Goal: Information Seeking & Learning: Learn about a topic

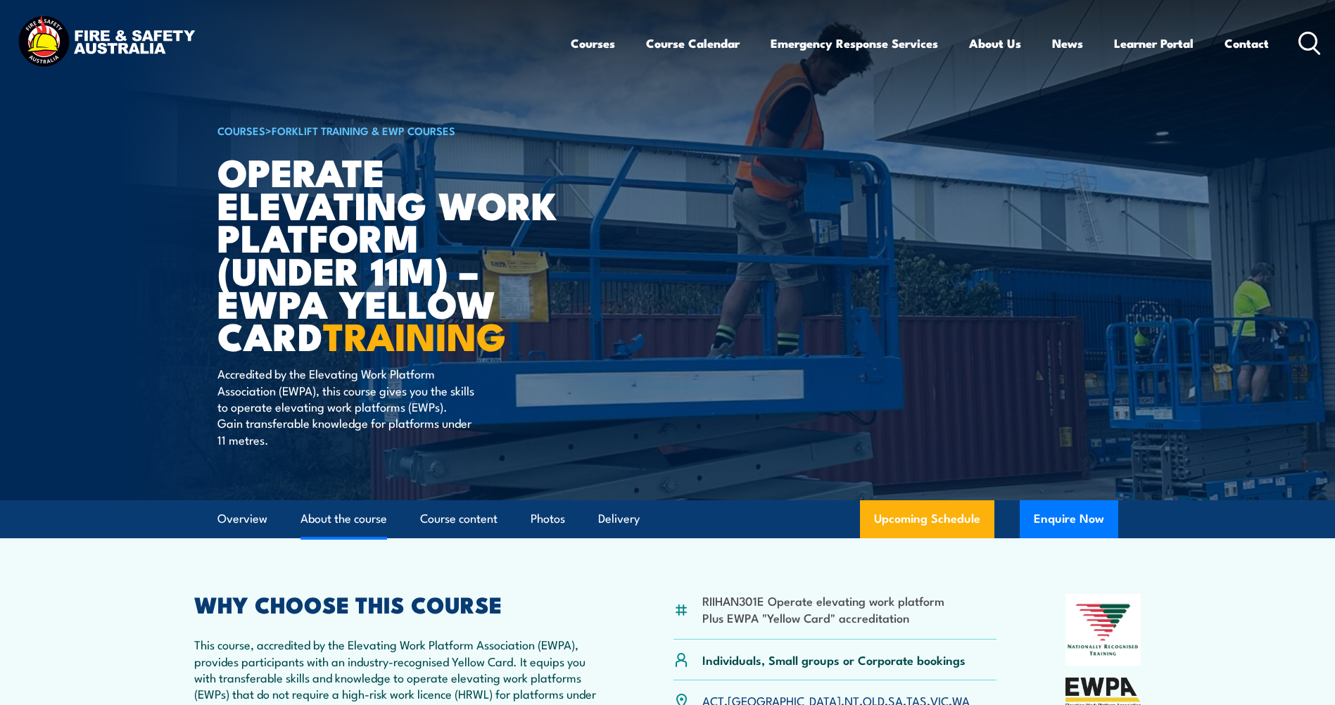
click at [369, 514] on link "About the course" at bounding box center [343, 518] width 87 height 37
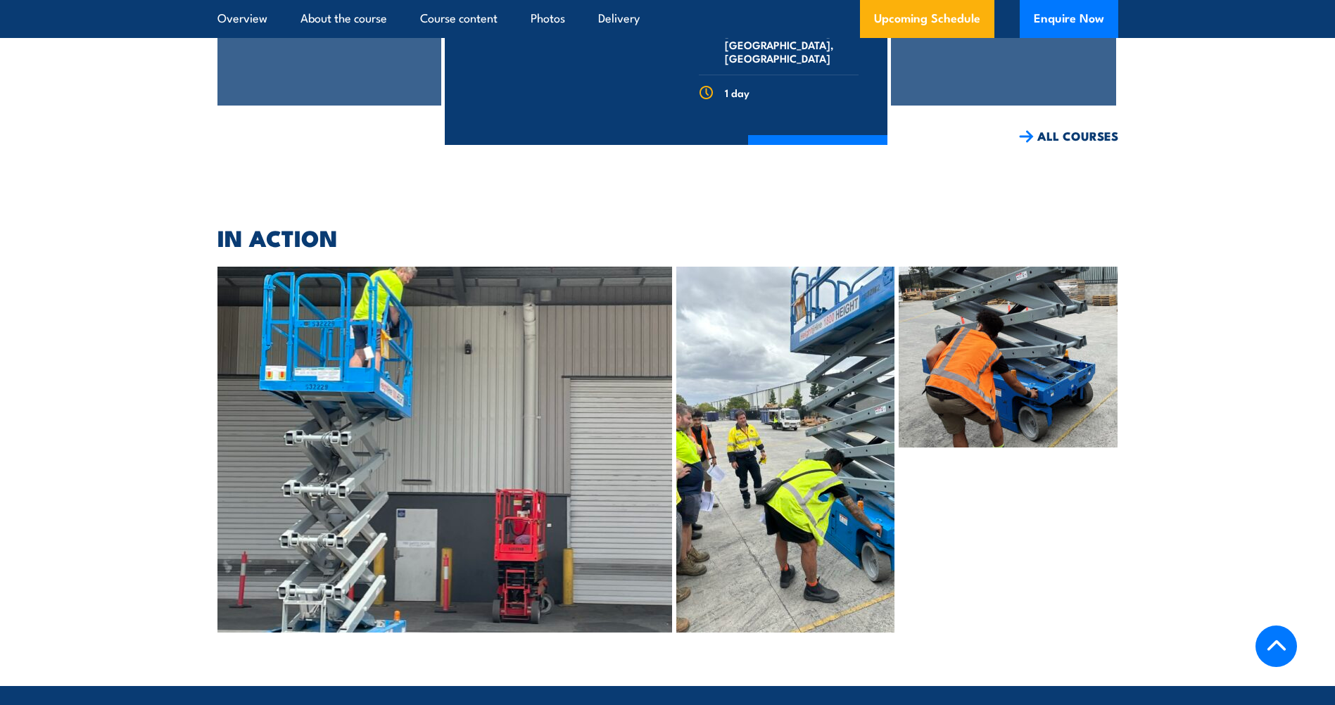
scroll to position [3037, 0]
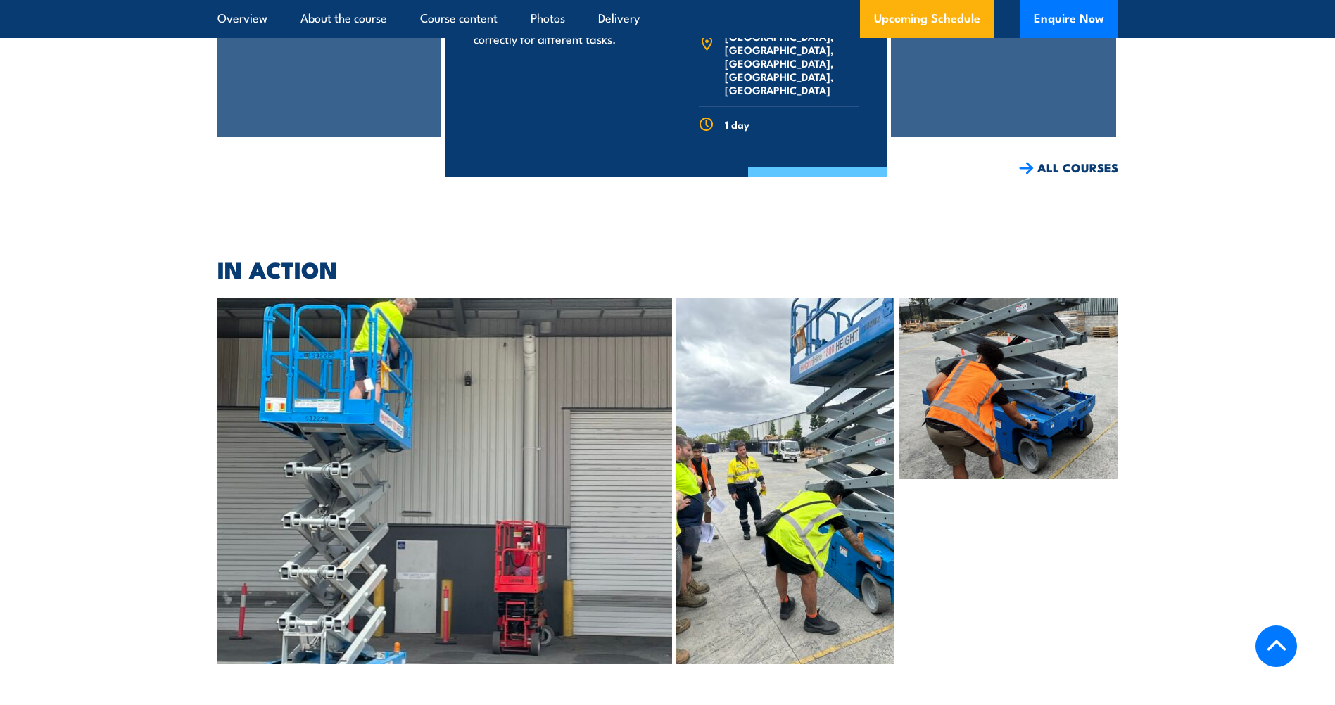
click at [849, 167] on link "COURSE DETAILS" at bounding box center [817, 185] width 139 height 37
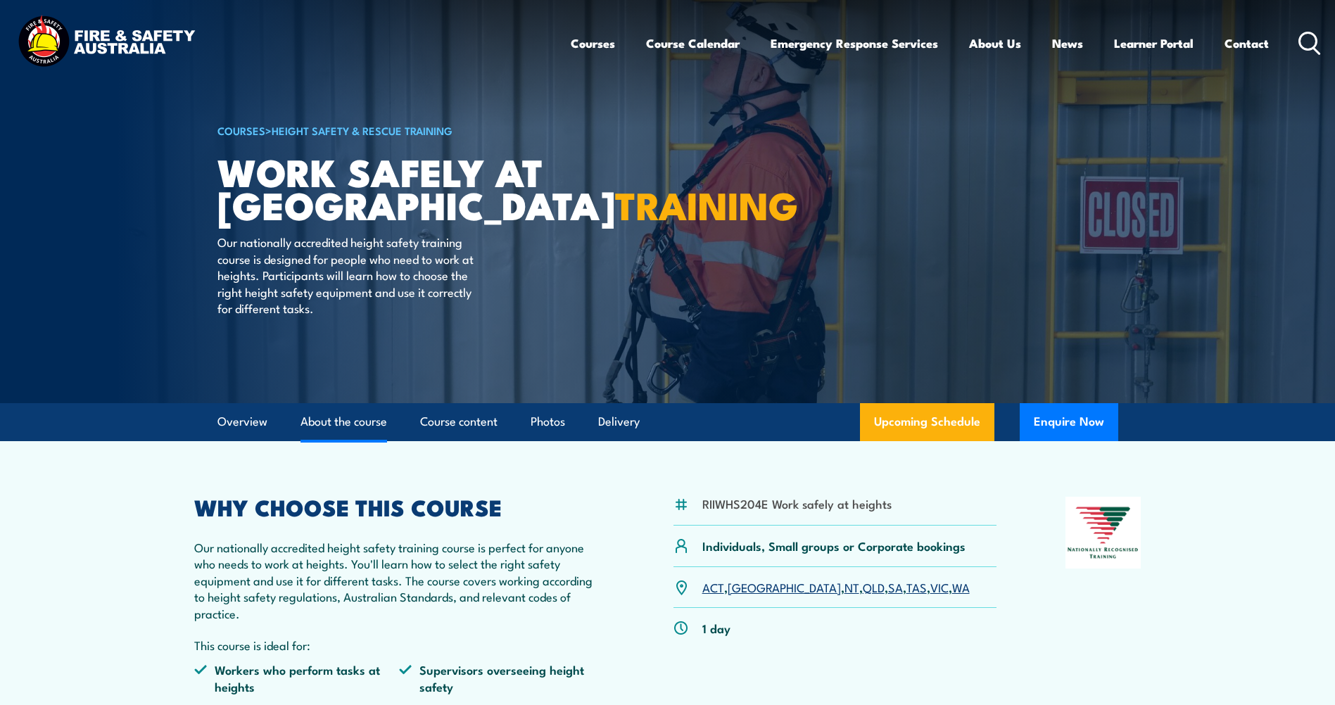
click at [362, 416] on link "About the course" at bounding box center [343, 421] width 87 height 37
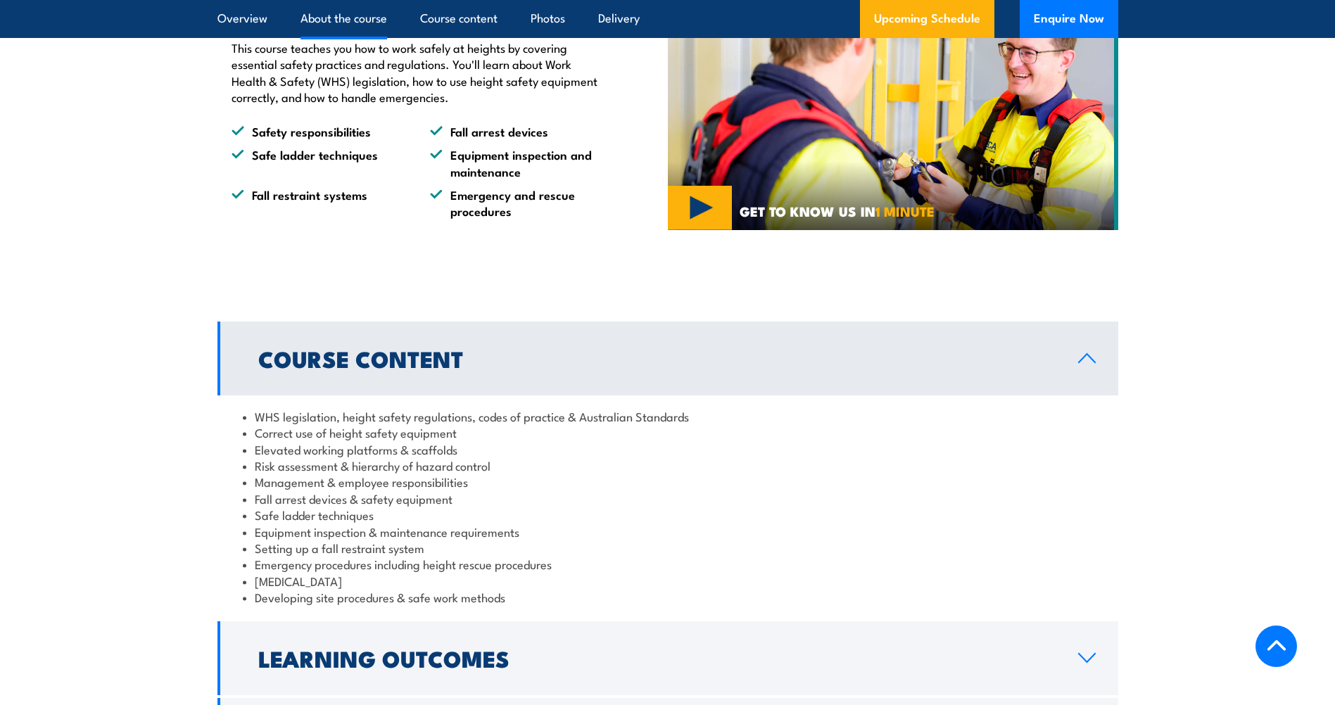
scroll to position [832, 0]
